Goal: Communication & Community: Answer question/provide support

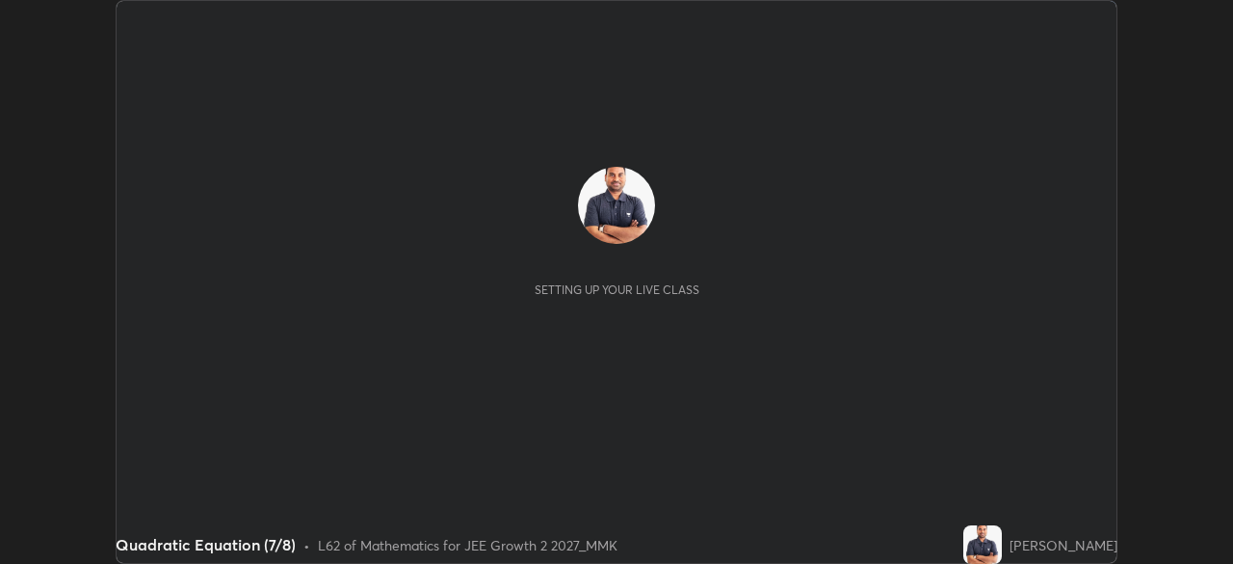
scroll to position [564, 1232]
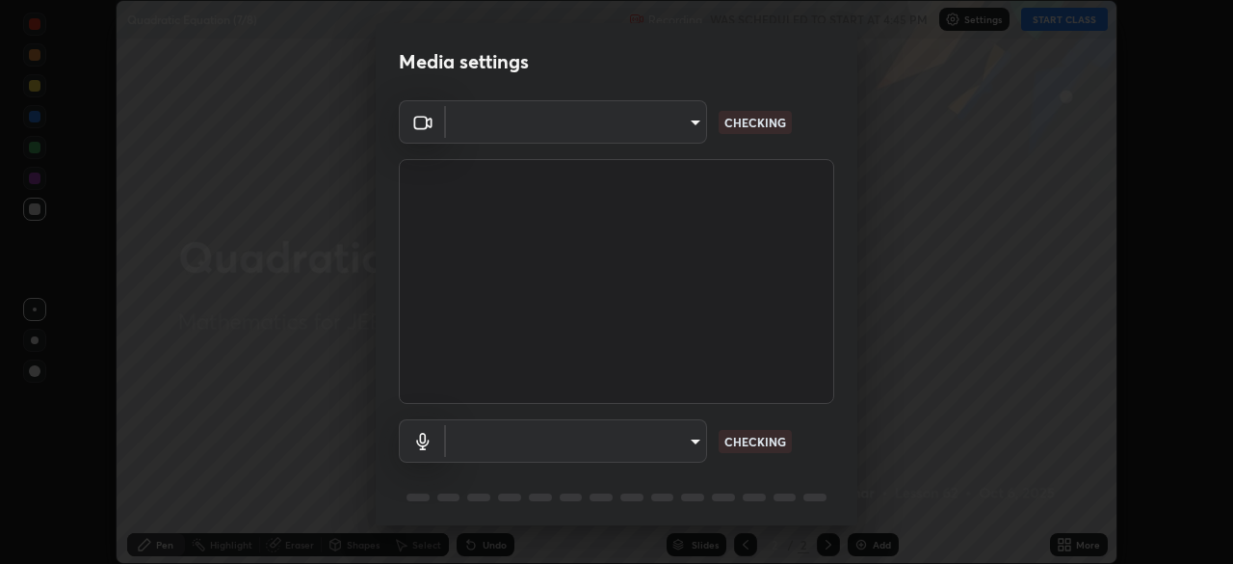
type input "f7d245abf0684c24fcfca86869c925f05e5e90ab47e824b3f573f0e27bb25b40"
click at [674, 128] on body "Erase all Quadratic Equation (7/8) Recording WAS SCHEDULED TO START AT 4:45 PM …" at bounding box center [616, 282] width 1233 height 564
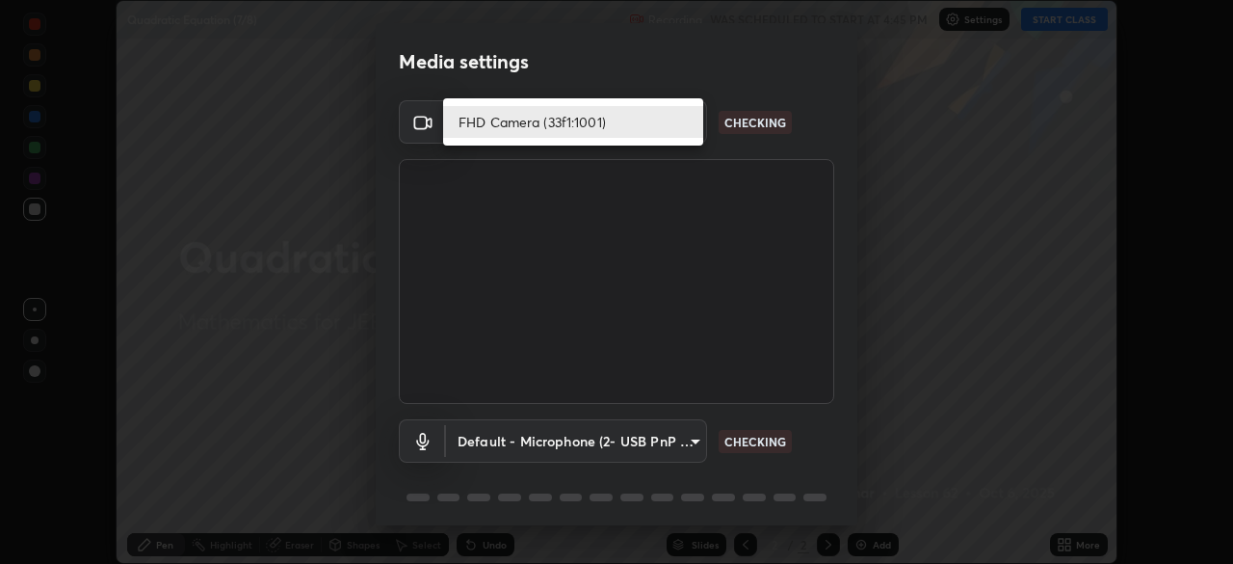
click at [601, 121] on li "FHD Camera (33f1:1001)" at bounding box center [573, 122] width 260 height 32
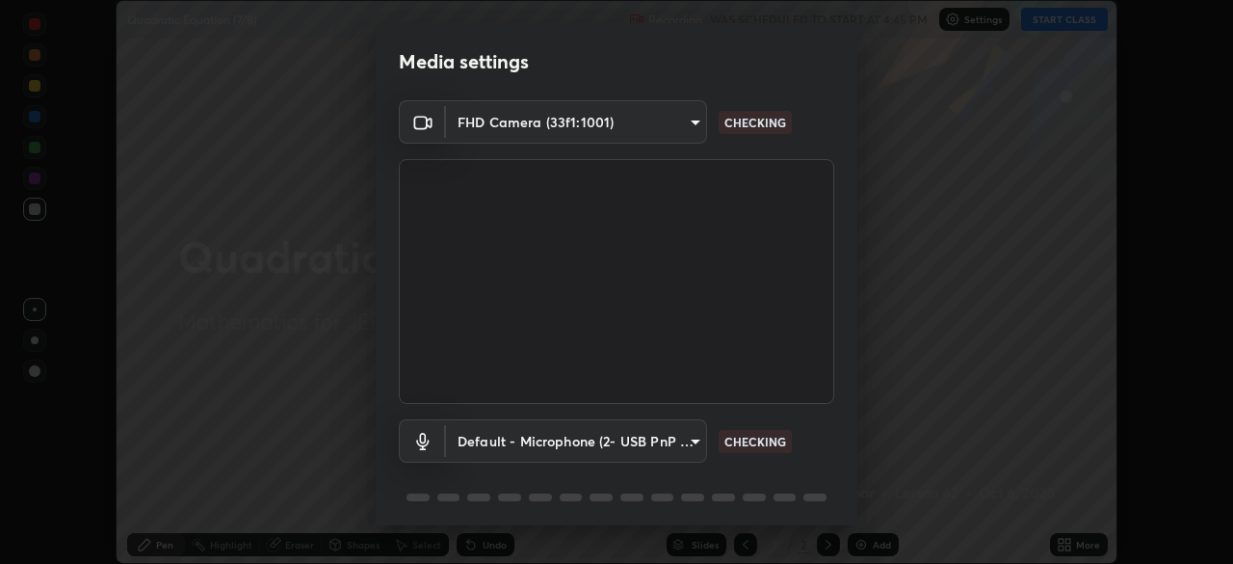
click at [644, 434] on body "Erase all Quadratic Equation (7/8) Recording WAS SCHEDULED TO START AT 4:45 PM …" at bounding box center [616, 282] width 1233 height 564
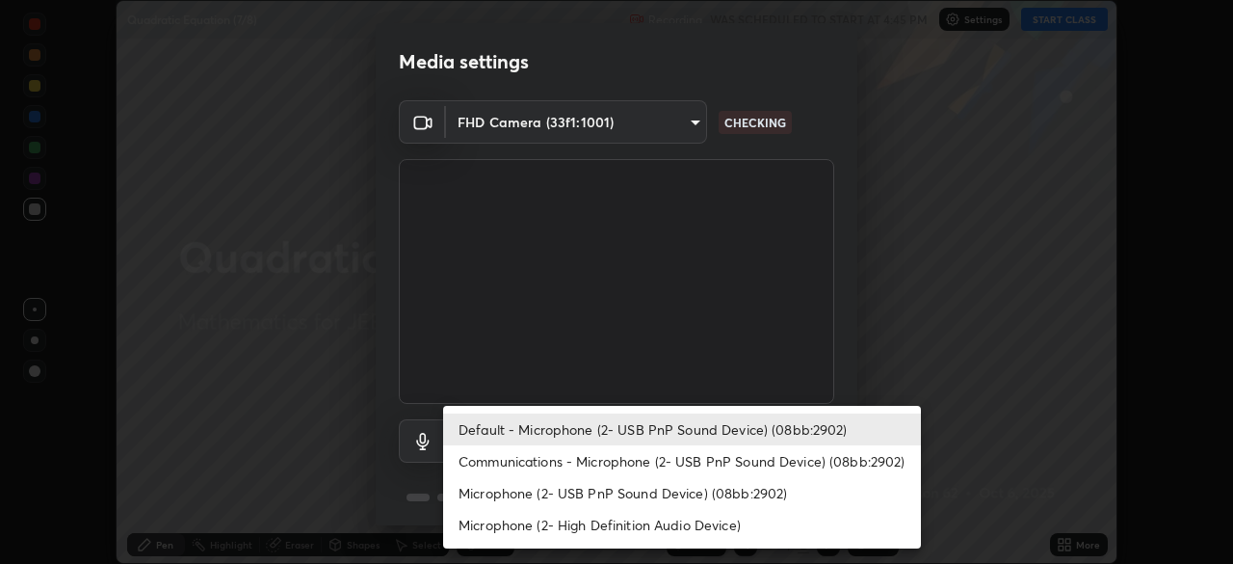
click at [648, 469] on li "Communications - Microphone (2- USB PnP Sound Device) (08bb:2902)" at bounding box center [682, 461] width 478 height 32
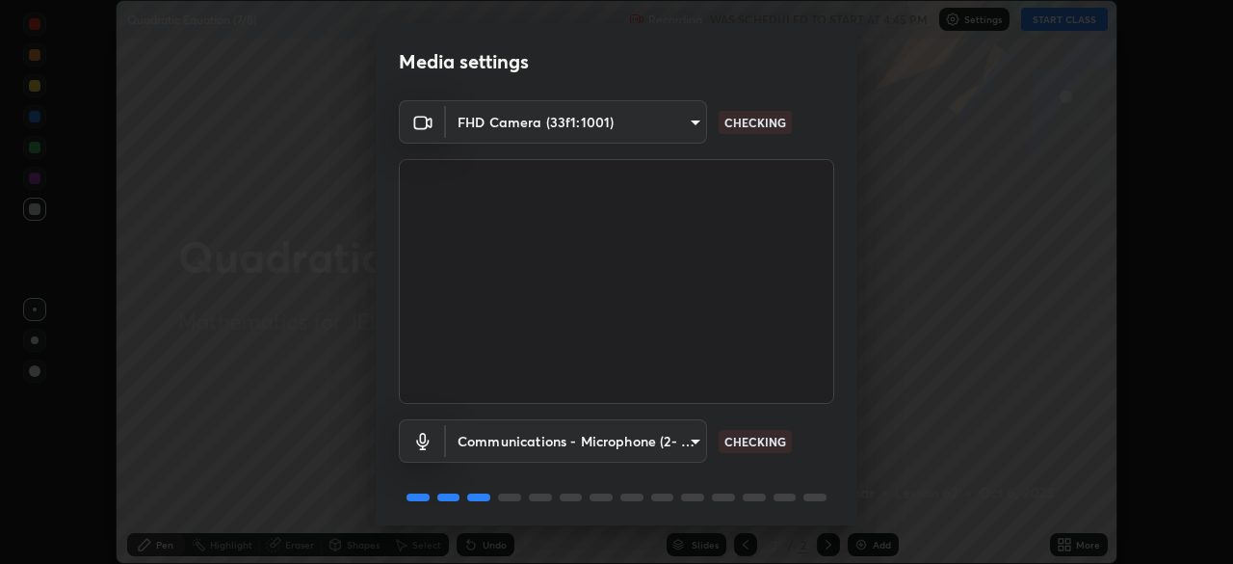
click at [662, 444] on body "Erase all Quadratic Equation (7/8) Recording WAS SCHEDULED TO START AT 4:45 PM …" at bounding box center [616, 282] width 1233 height 564
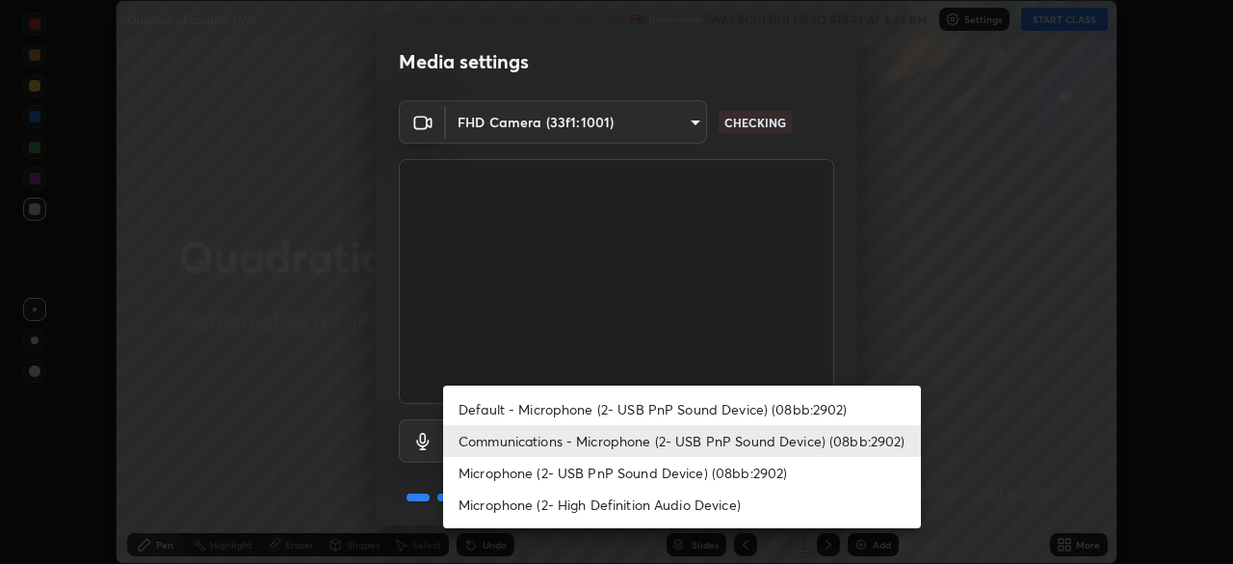
click at [655, 410] on li "Default - Microphone (2- USB PnP Sound Device) (08bb:2902)" at bounding box center [682, 409] width 478 height 32
type input "default"
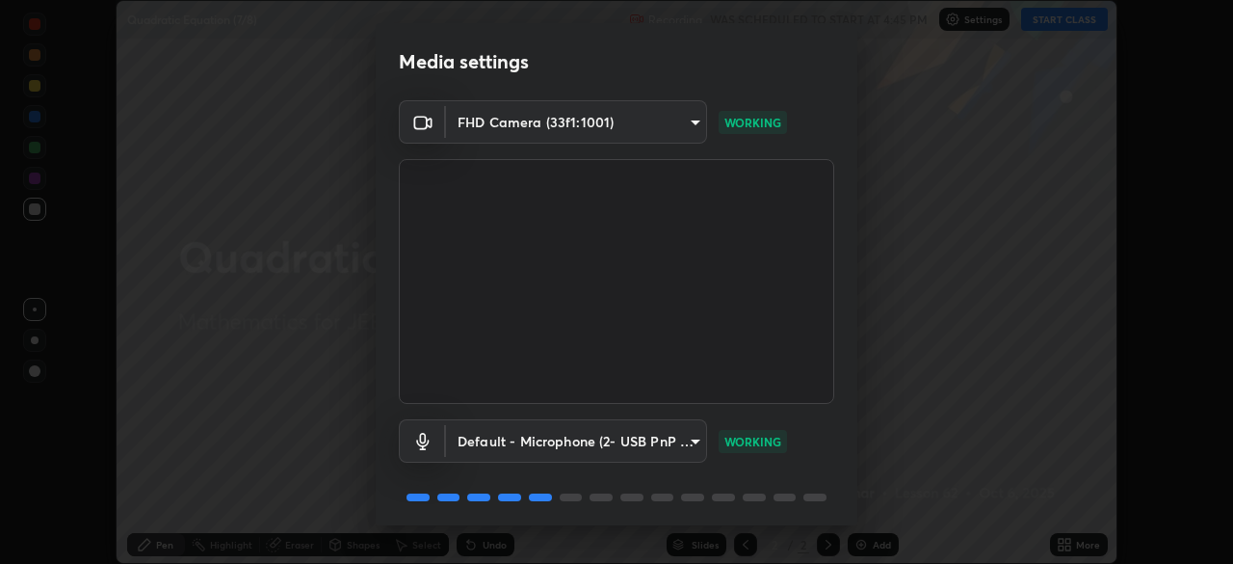
scroll to position [68, 0]
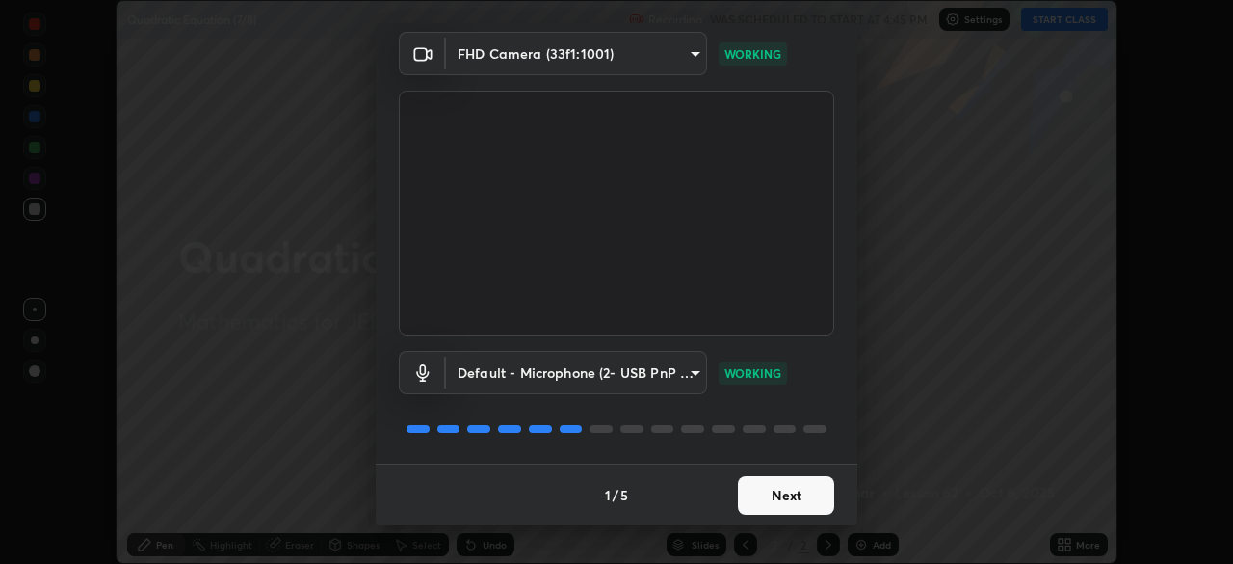
click at [805, 500] on button "Next" at bounding box center [786, 495] width 96 height 39
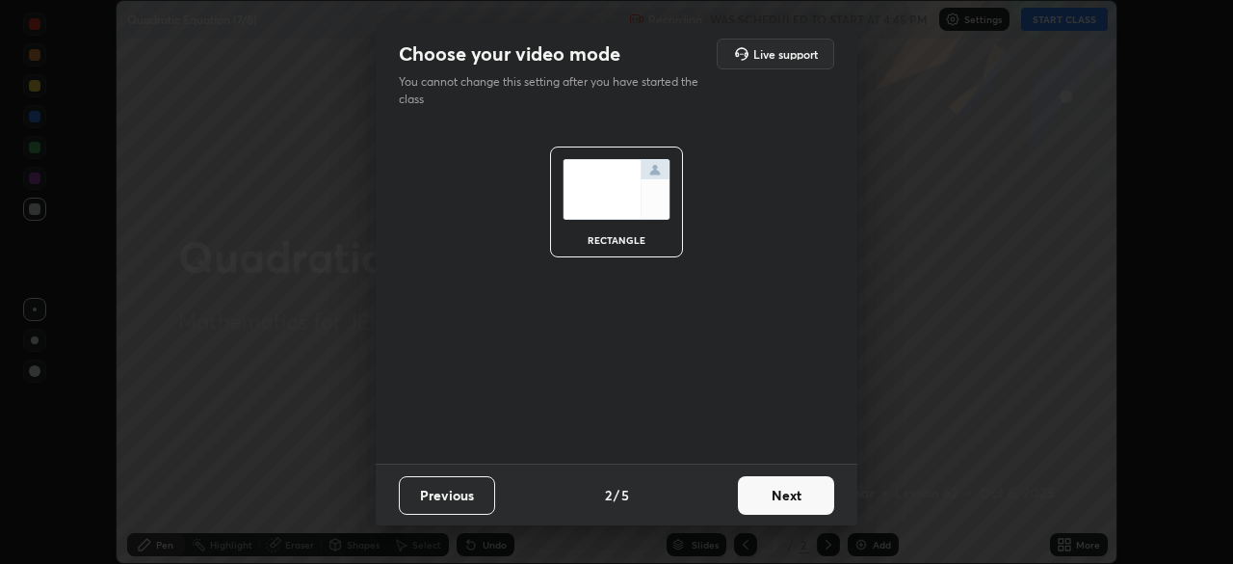
click at [812, 501] on button "Next" at bounding box center [786, 495] width 96 height 39
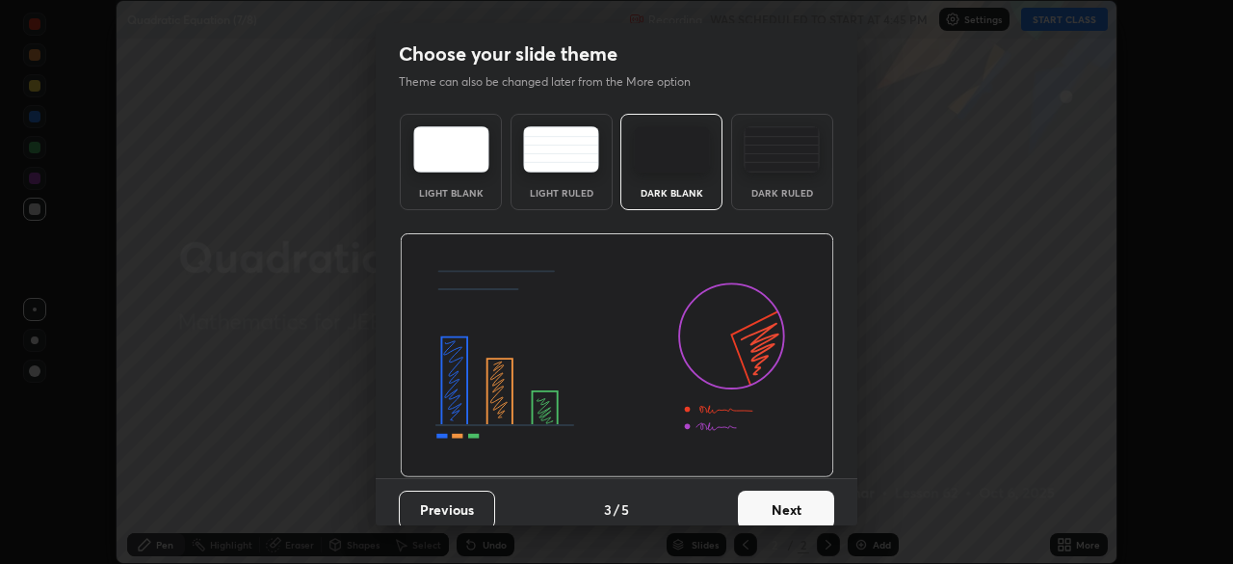
click at [803, 515] on button "Next" at bounding box center [786, 509] width 96 height 39
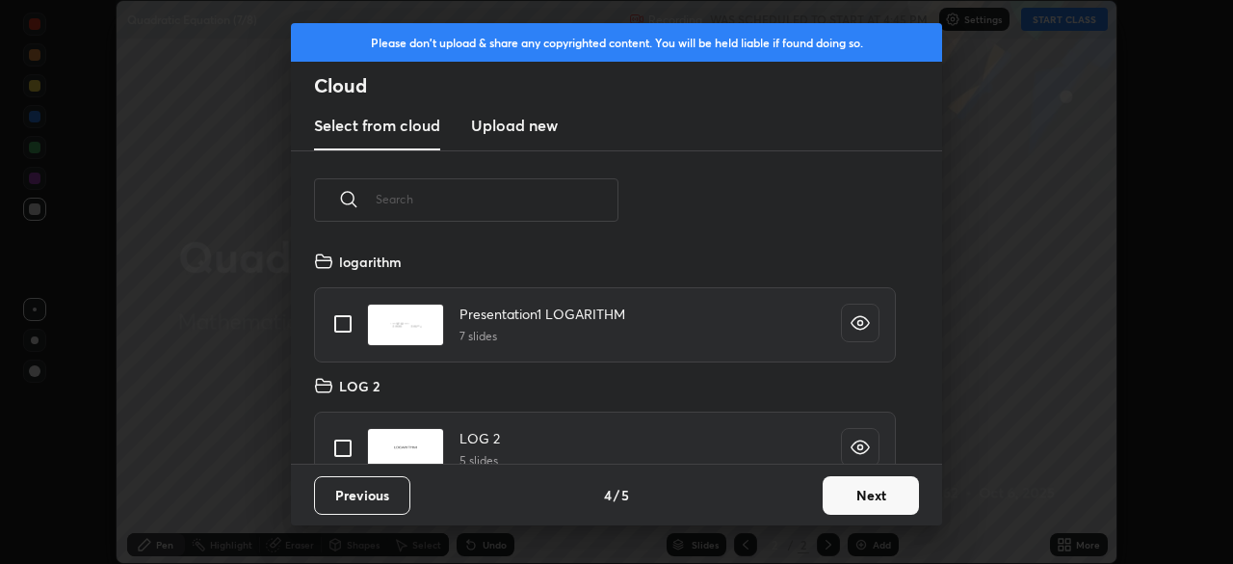
scroll to position [214, 619]
click at [857, 497] on button "Next" at bounding box center [871, 495] width 96 height 39
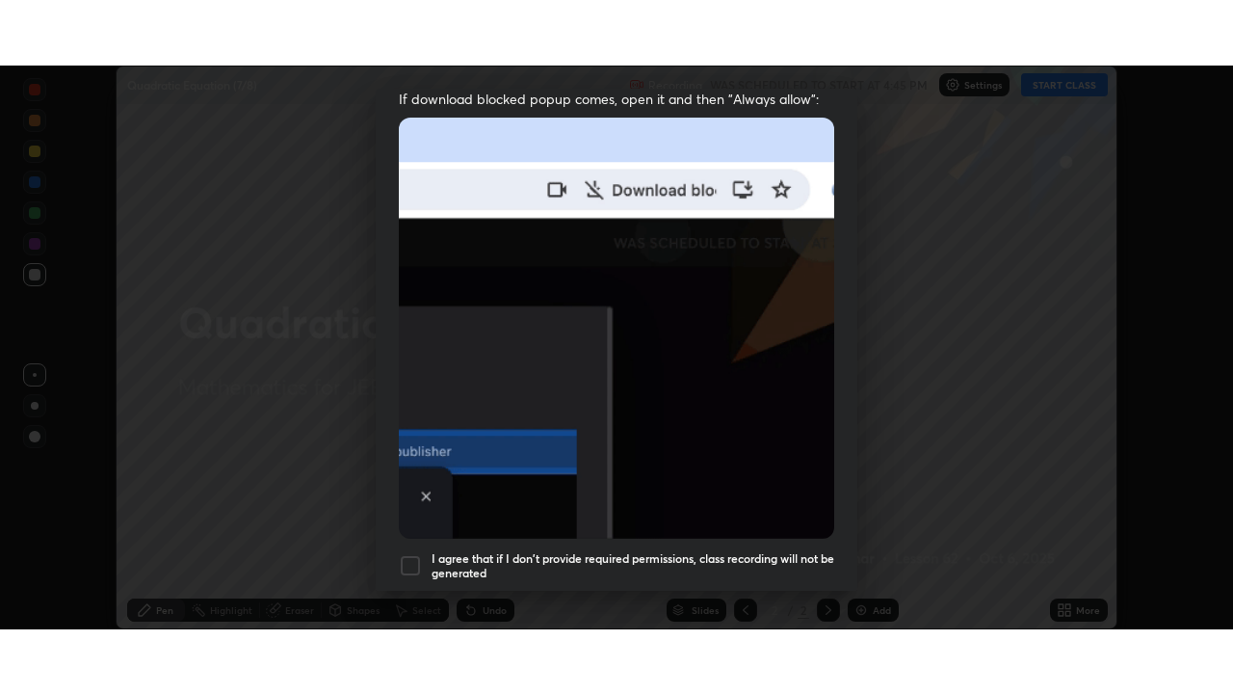
scroll to position [462, 0]
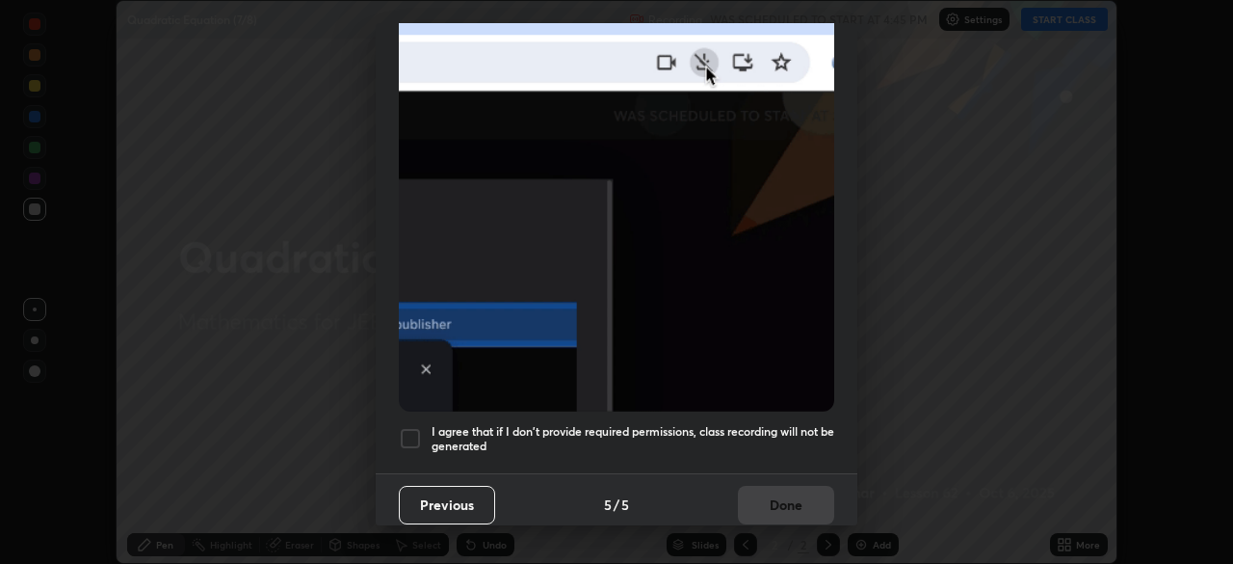
click at [407, 431] on div at bounding box center [410, 438] width 23 height 23
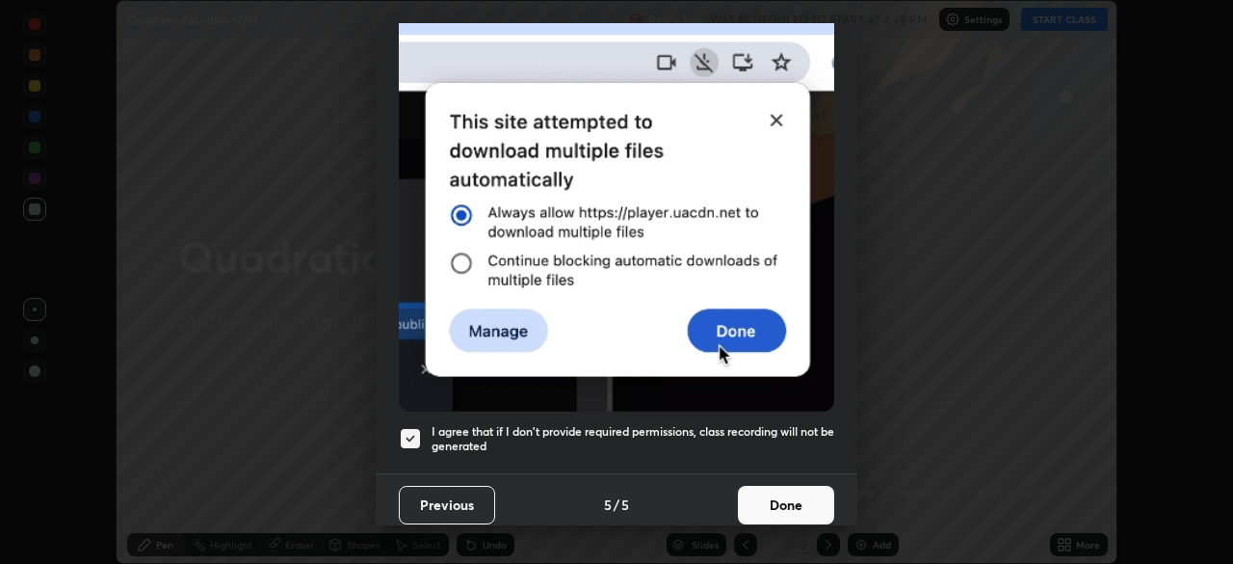
click at [762, 497] on button "Done" at bounding box center [786, 505] width 96 height 39
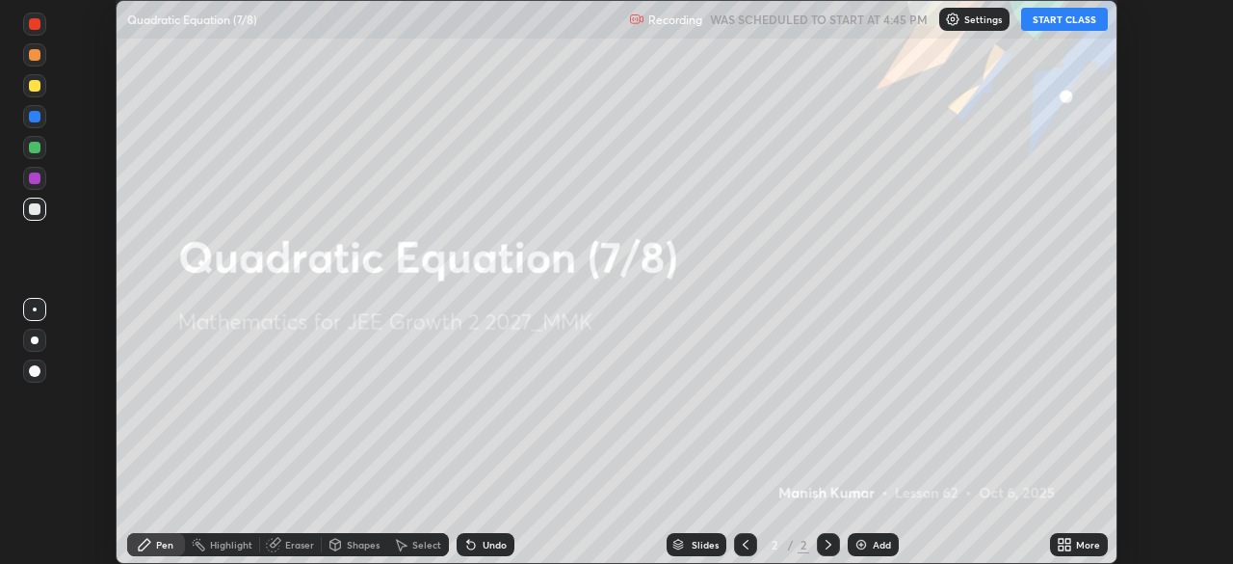
click at [1076, 19] on button "START CLASS" at bounding box center [1064, 19] width 87 height 23
click at [1062, 542] on icon at bounding box center [1061, 541] width 5 height 5
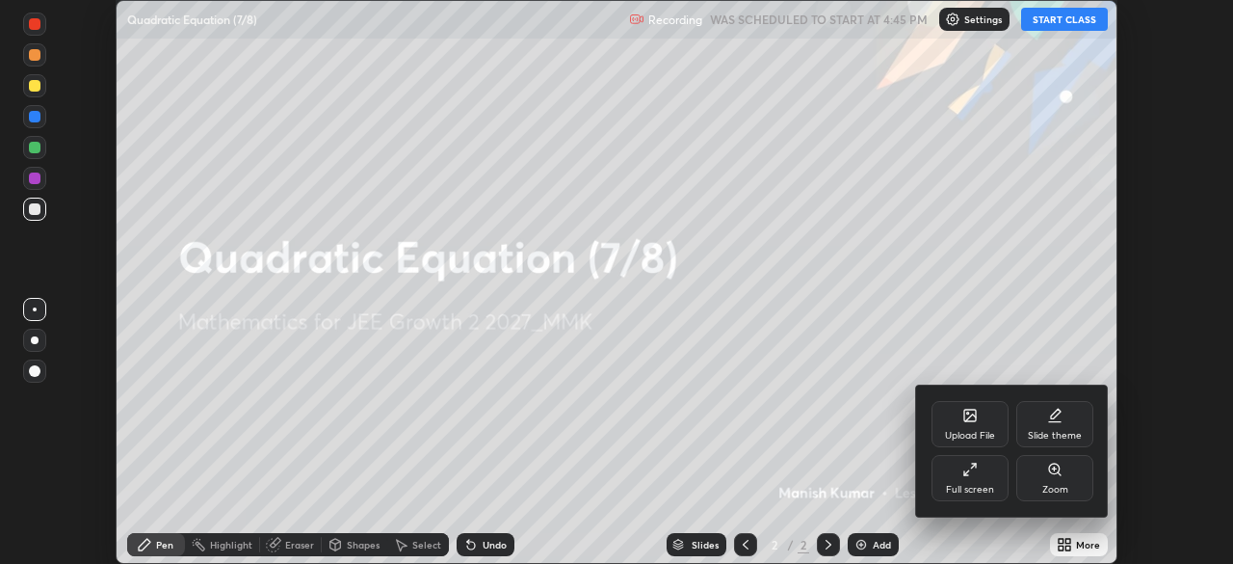
click at [974, 487] on div "Full screen" at bounding box center [970, 490] width 48 height 10
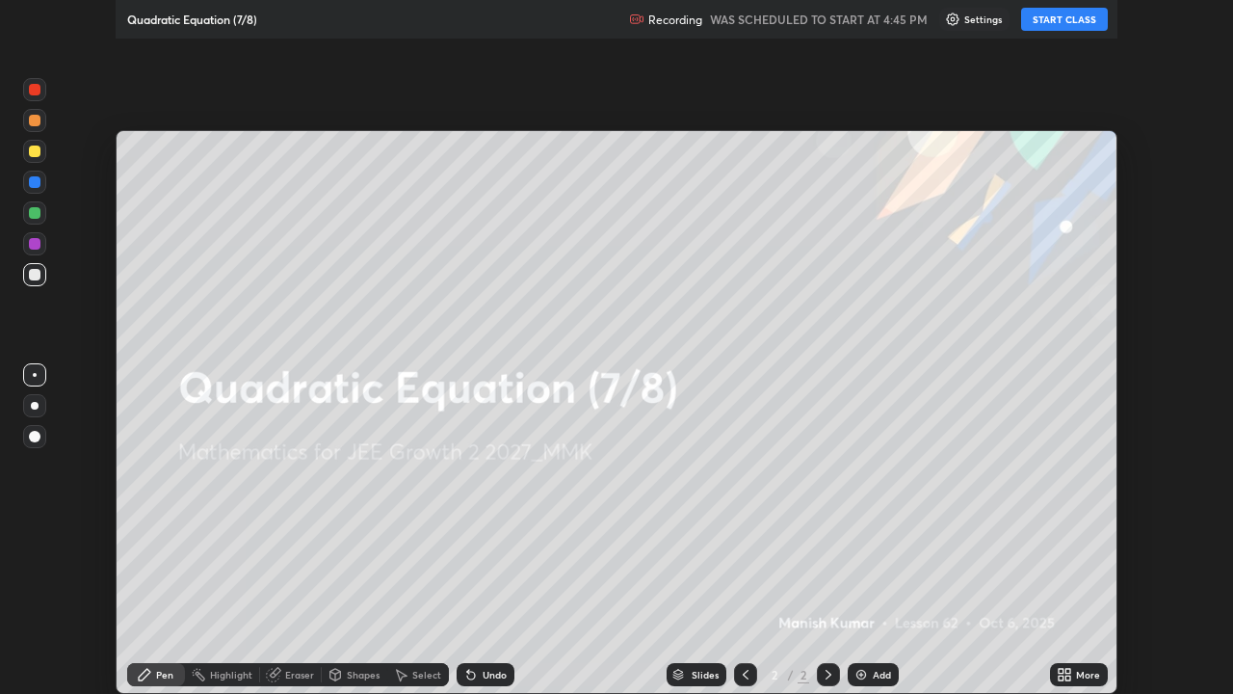
scroll to position [694, 1233]
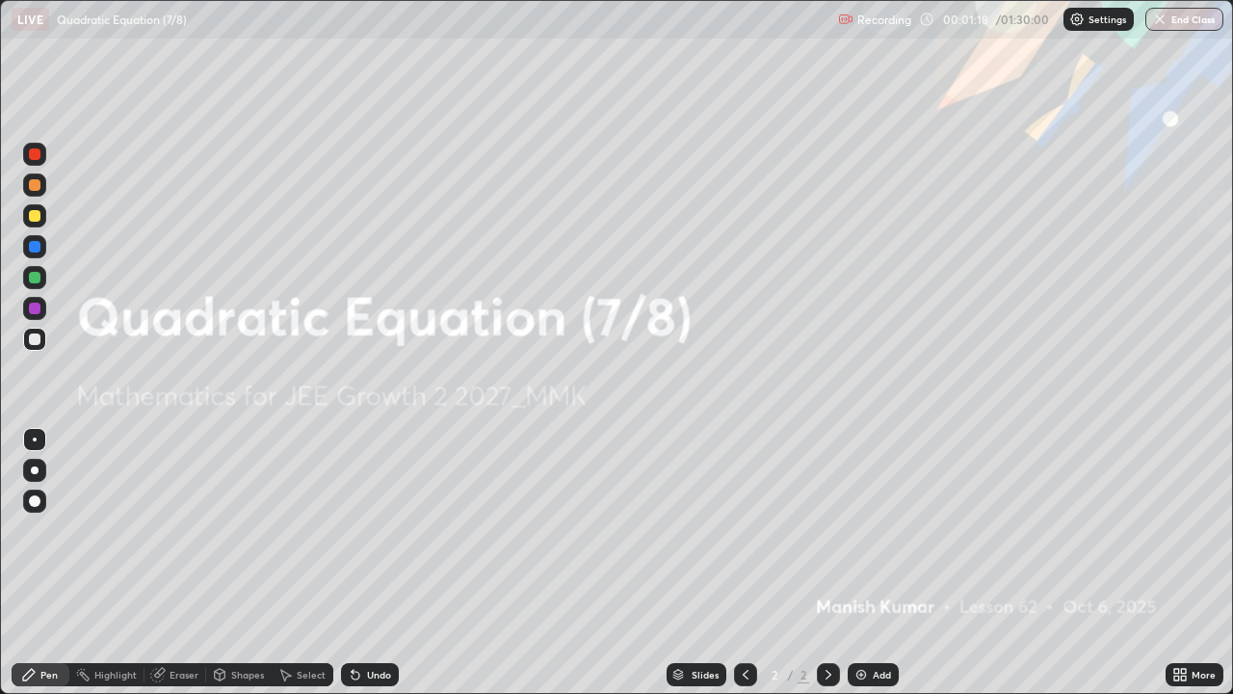
click at [860, 563] on img at bounding box center [861, 674] width 15 height 15
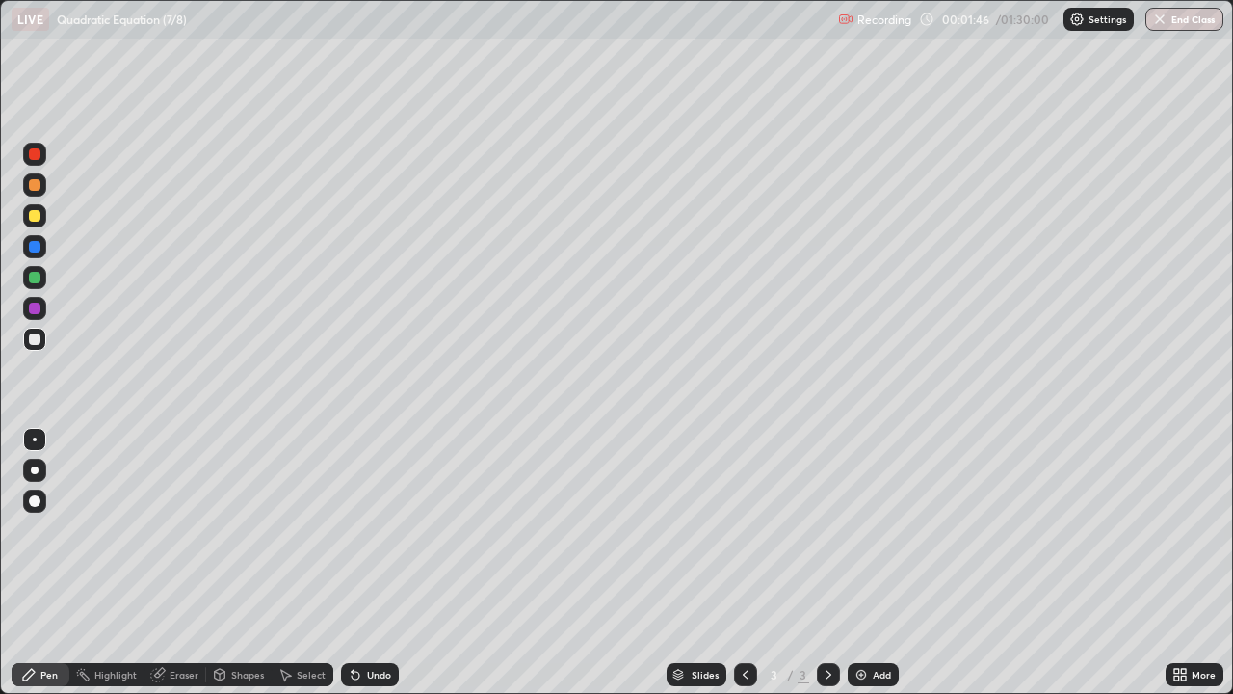
click at [170, 563] on div "Eraser" at bounding box center [184, 675] width 29 height 10
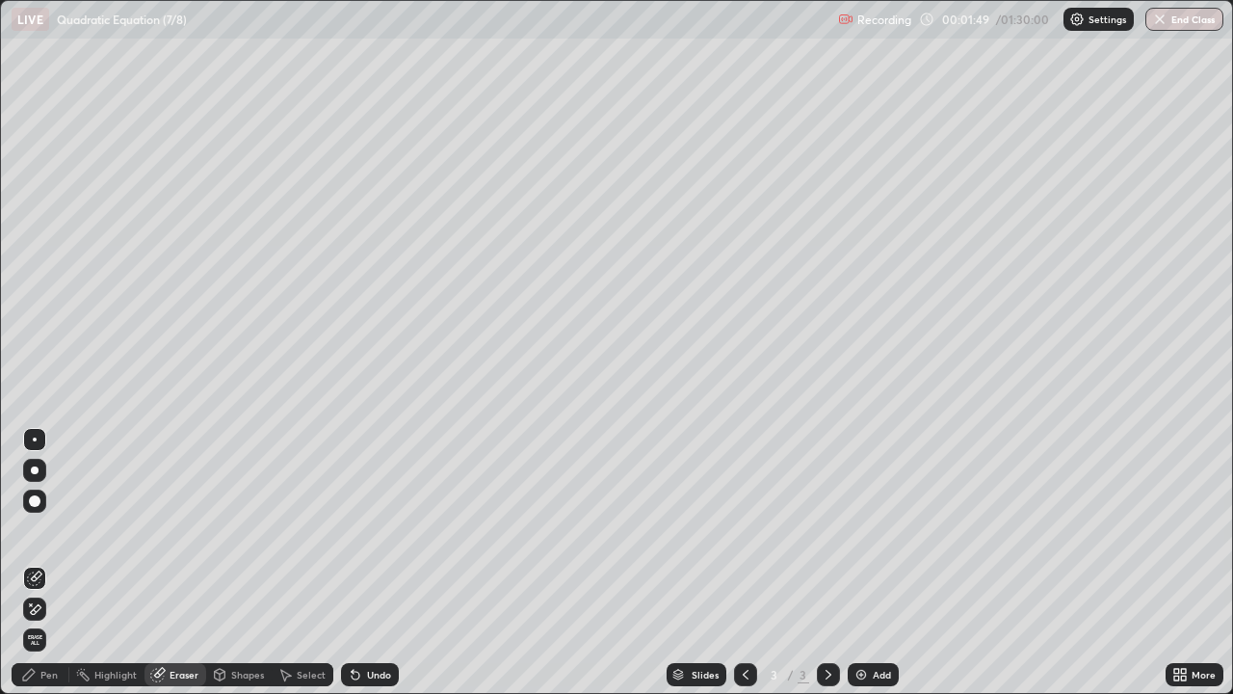
click at [41, 563] on div "Pen" at bounding box center [48, 675] width 17 height 10
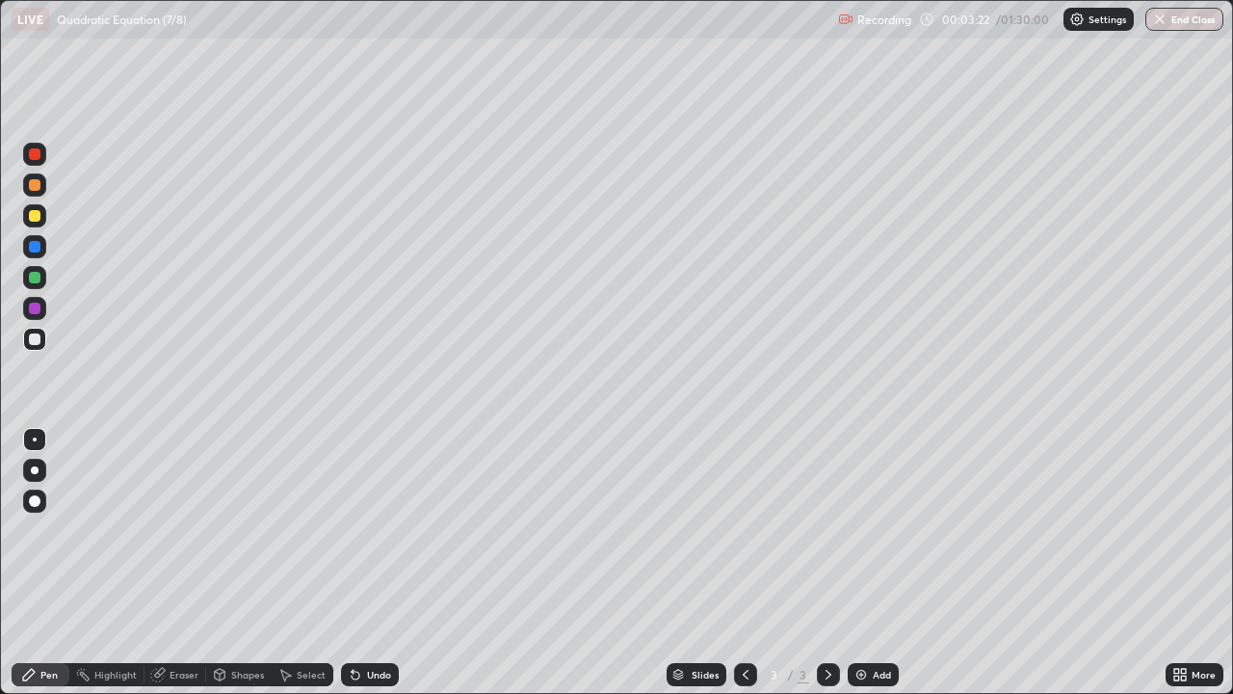
click at [879, 563] on div "Add" at bounding box center [882, 675] width 18 height 10
click at [873, 563] on div "Add" at bounding box center [882, 675] width 18 height 10
click at [860, 563] on img at bounding box center [861, 674] width 15 height 15
click at [314, 563] on div "Select" at bounding box center [311, 675] width 29 height 10
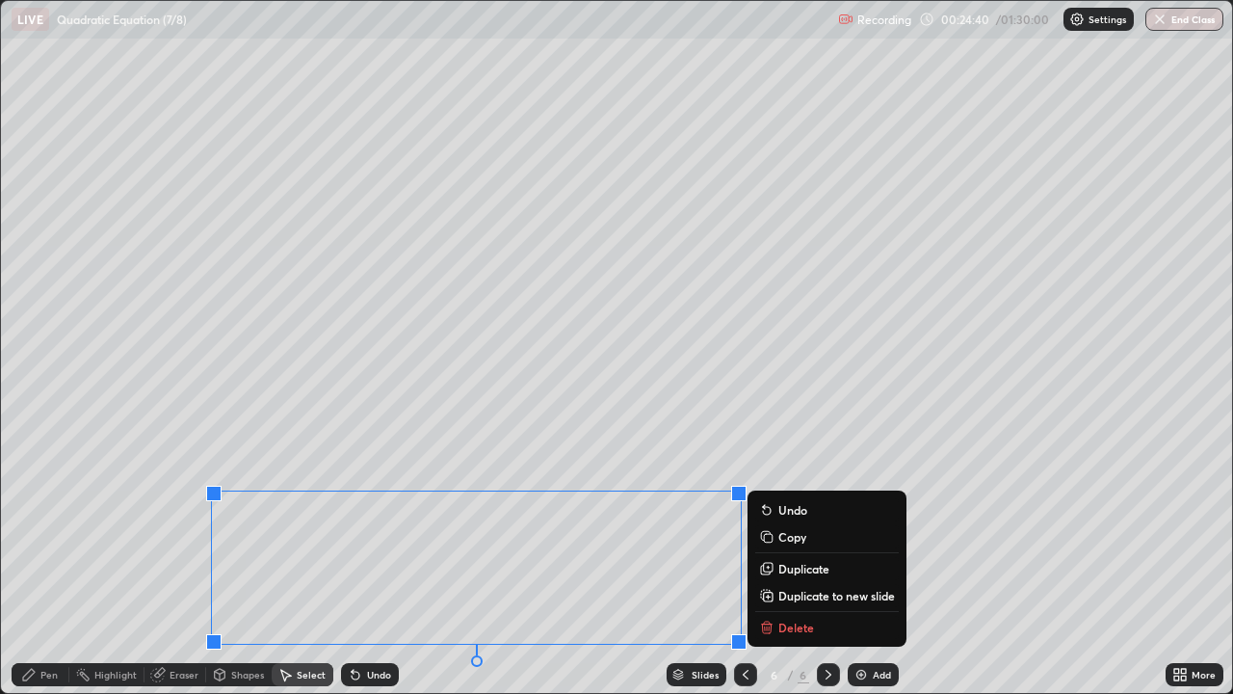
click at [782, 563] on p "Delete" at bounding box center [797, 627] width 36 height 15
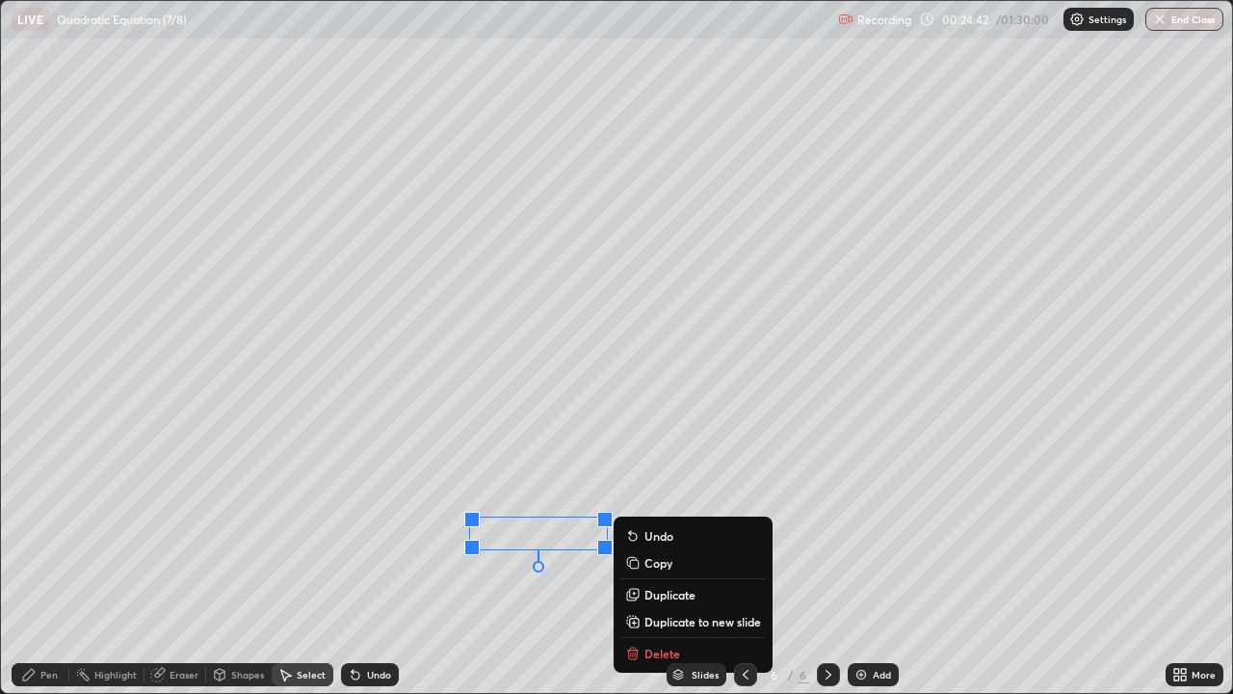
click at [655, 563] on p "Delete" at bounding box center [663, 653] width 36 height 15
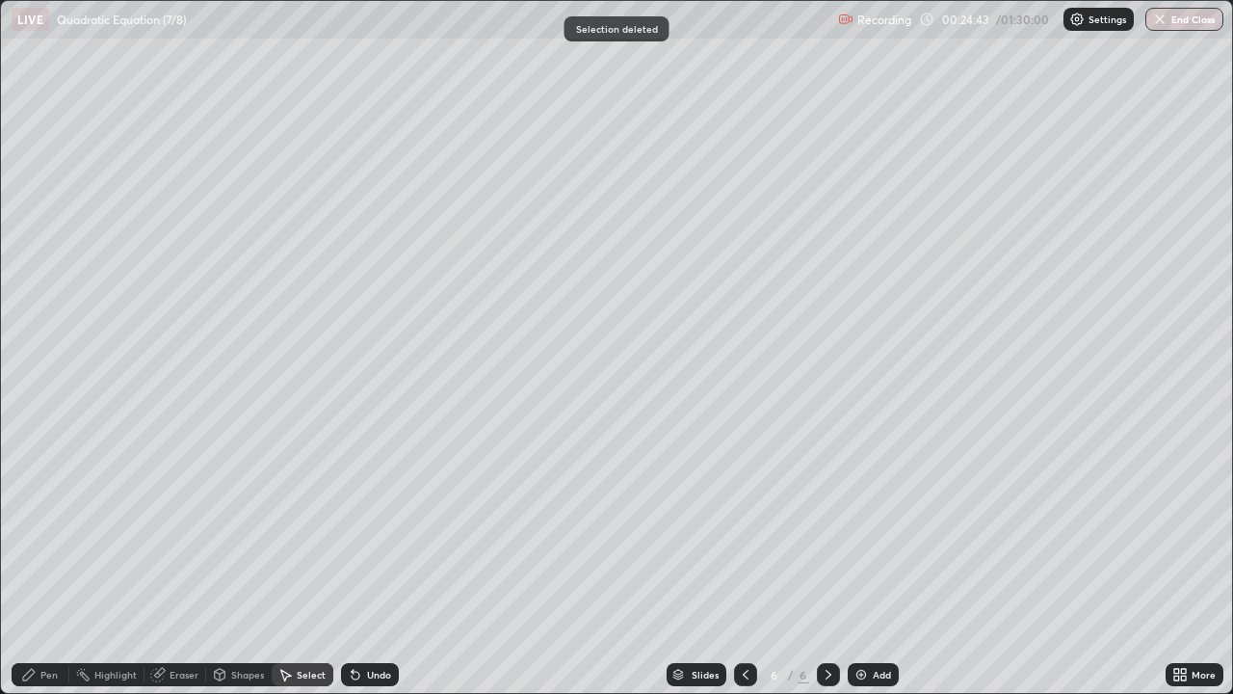
click at [45, 563] on div "Pen" at bounding box center [48, 675] width 17 height 10
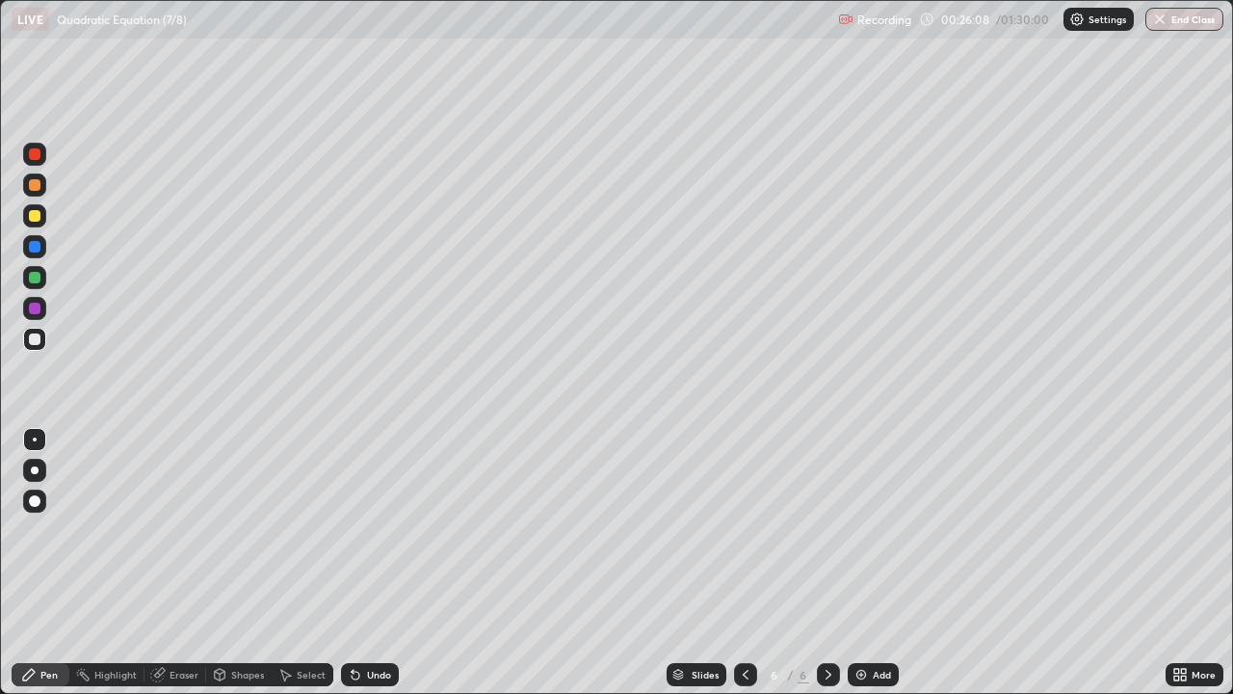
click at [870, 563] on div "Add" at bounding box center [873, 674] width 51 height 23
click at [743, 563] on icon at bounding box center [745, 674] width 15 height 15
click at [827, 563] on icon at bounding box center [828, 674] width 15 height 15
click at [863, 563] on img at bounding box center [861, 674] width 15 height 15
click at [886, 563] on div "Add" at bounding box center [882, 675] width 18 height 10
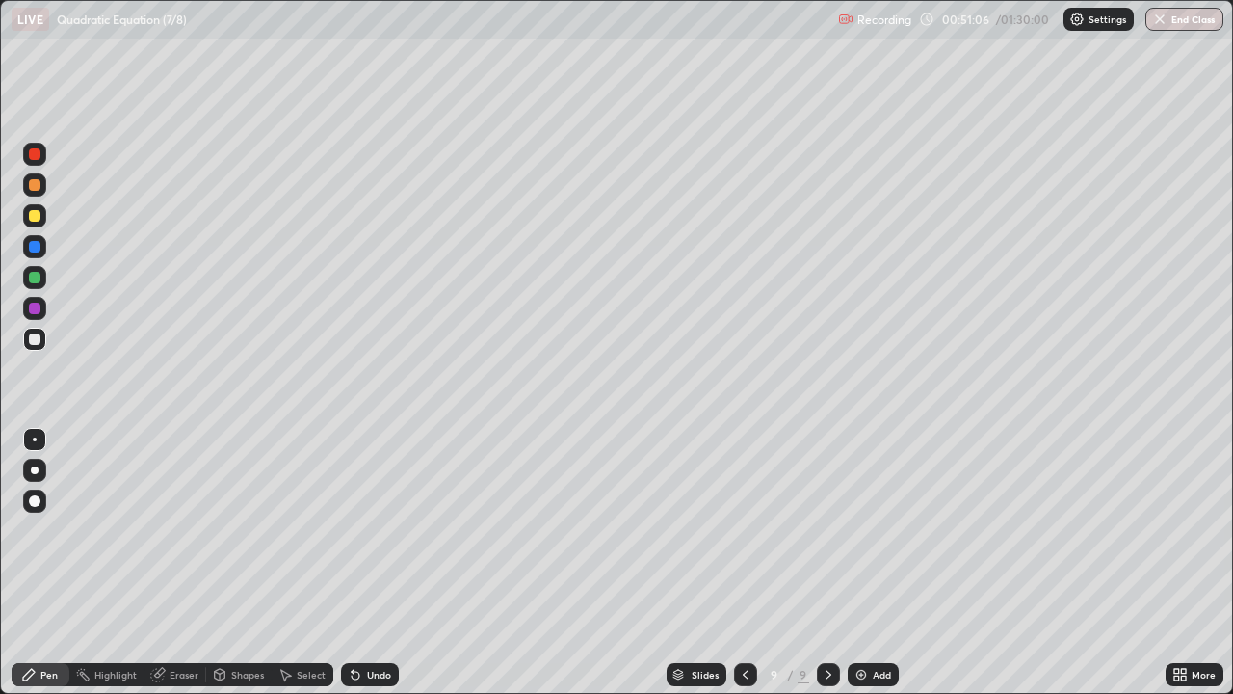
click at [873, 563] on div "Add" at bounding box center [882, 675] width 18 height 10
click at [873, 563] on div "Add" at bounding box center [873, 674] width 51 height 23
click at [747, 563] on icon at bounding box center [745, 674] width 15 height 15
click at [864, 563] on img at bounding box center [861, 674] width 15 height 15
click at [829, 563] on icon at bounding box center [828, 674] width 15 height 15
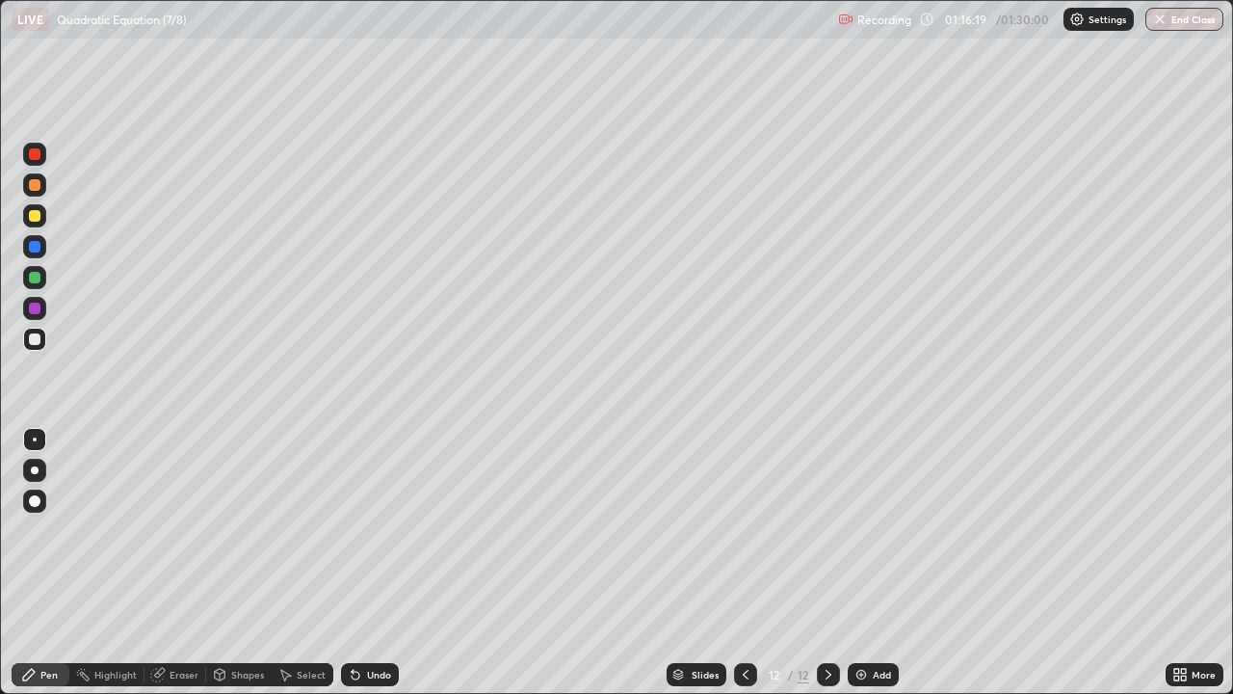
click at [864, 563] on img at bounding box center [861, 674] width 15 height 15
click at [1172, 20] on button "End Class" at bounding box center [1185, 19] width 78 height 23
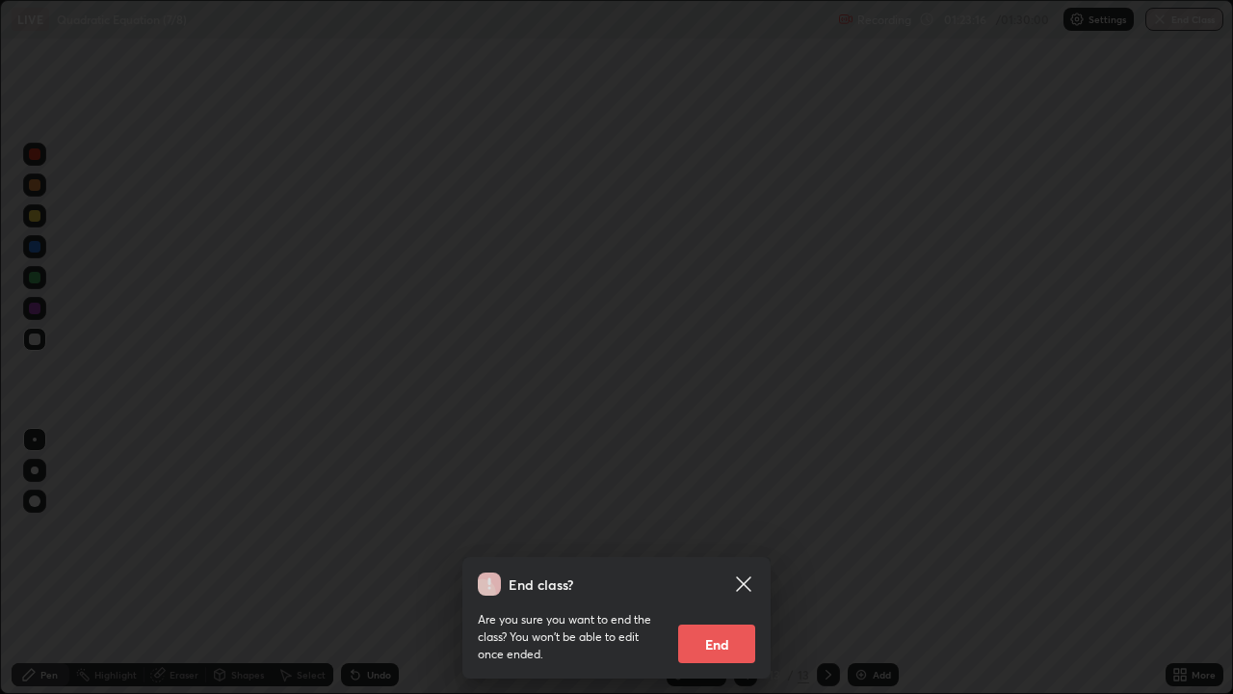
click at [719, 563] on button "End" at bounding box center [716, 643] width 77 height 39
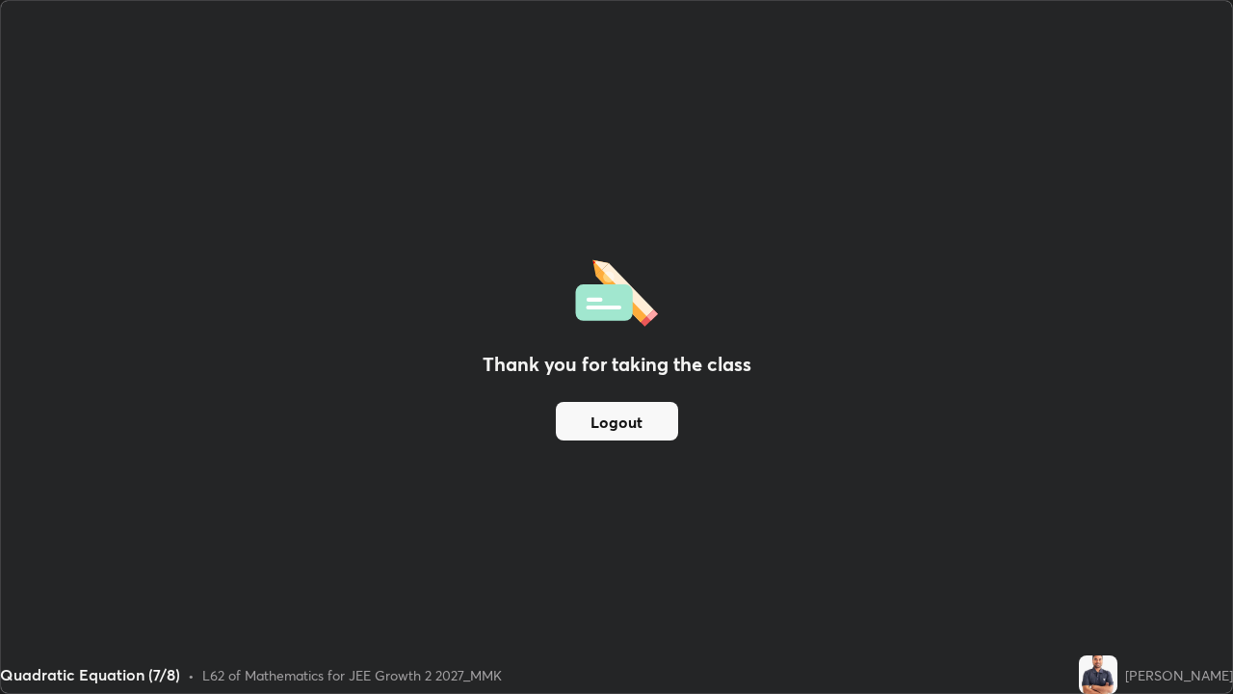
click at [594, 424] on button "Logout" at bounding box center [617, 421] width 122 height 39
